Goal: Task Accomplishment & Management: Manage account settings

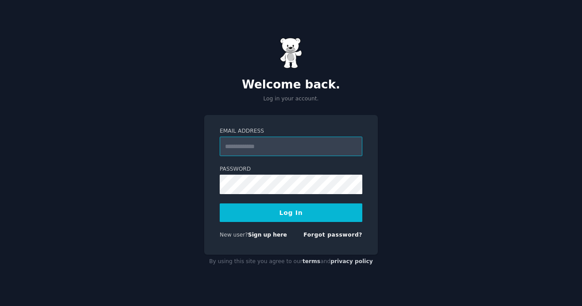
type input "**********"
click at [307, 209] on button "Log In" at bounding box center [291, 213] width 143 height 19
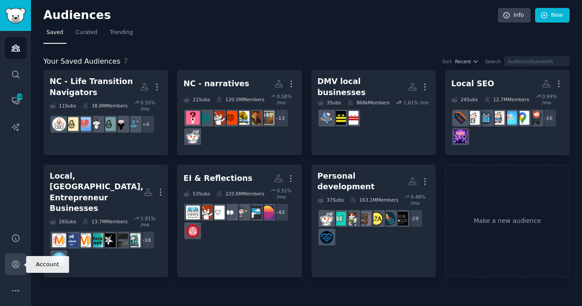
click at [16, 263] on icon "Sidebar" at bounding box center [15, 264] width 7 height 7
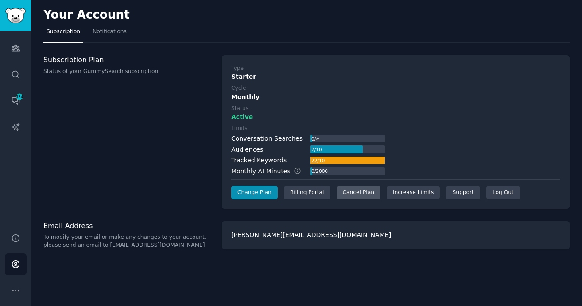
click at [363, 194] on div "Cancel Plan" at bounding box center [358, 193] width 44 height 14
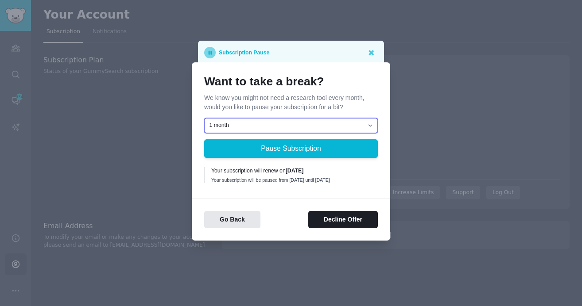
click at [267, 124] on select "1 month 2 months 3 months Choose a custom date to resume" at bounding box center [291, 125] width 174 height 15
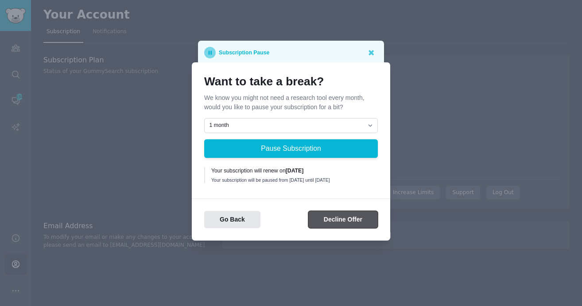
click at [340, 225] on button "Decline Offer" at bounding box center [343, 219] width 70 height 17
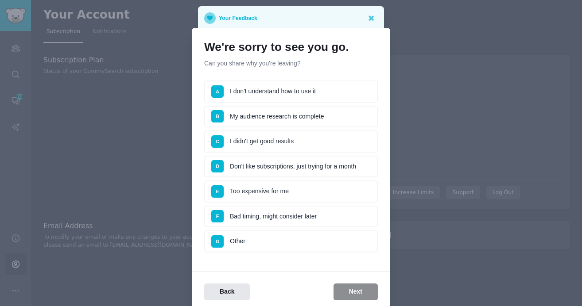
click at [348, 294] on div "Back Next" at bounding box center [291, 292] width 198 height 17
click at [370, 19] on icon at bounding box center [370, 17] width 5 height 5
